Goal: Browse casually

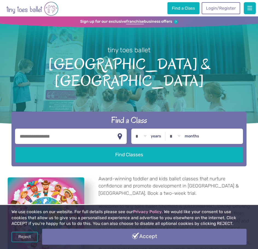
click at [78, 238] on link "Accept" at bounding box center [144, 236] width 204 height 16
